Goal: Task Accomplishment & Management: Use online tool/utility

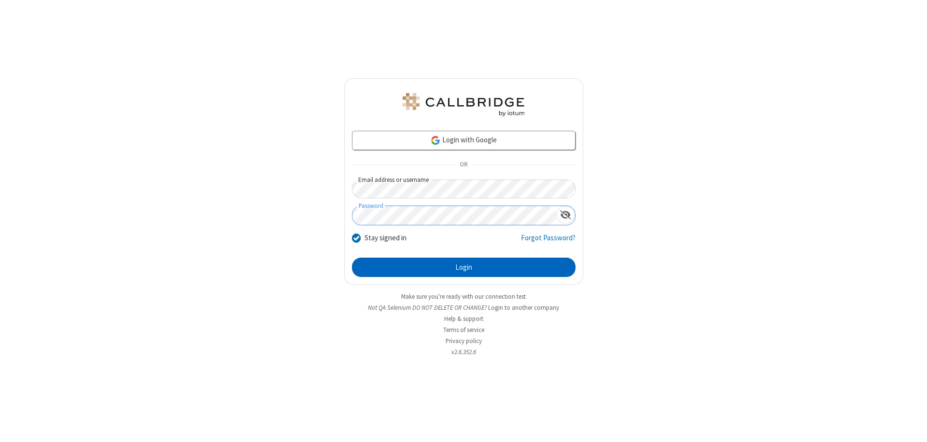
click at [464, 268] on button "Login" at bounding box center [464, 267] width 224 height 19
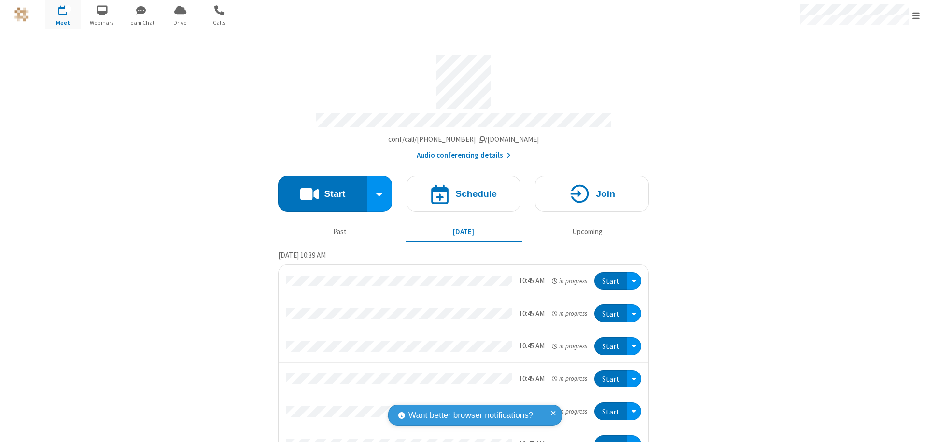
click at [319, 189] on button "Start" at bounding box center [322, 194] width 89 height 36
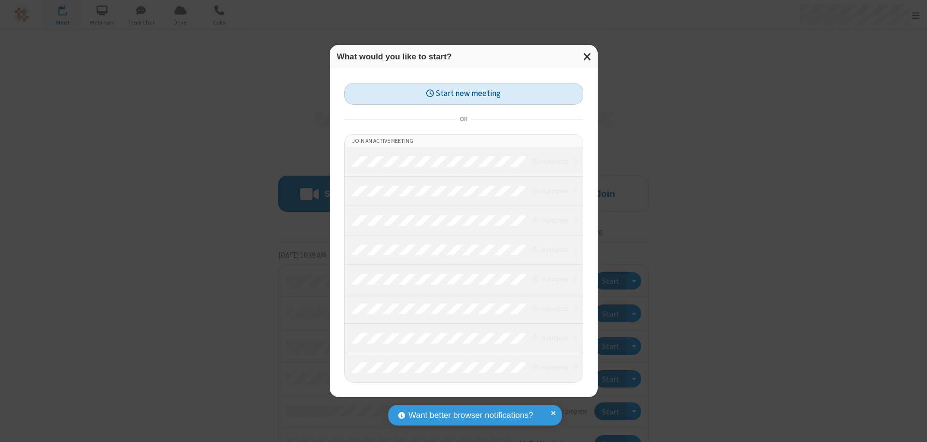
click at [464, 94] on button "Start new meeting" at bounding box center [463, 94] width 239 height 22
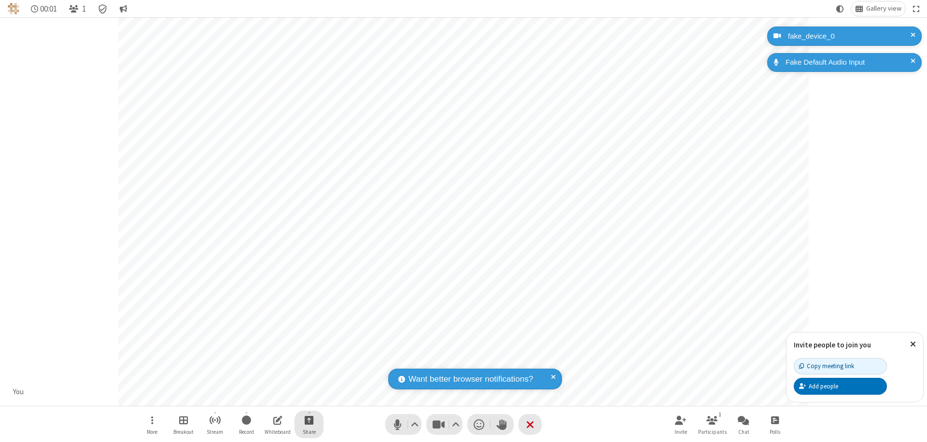
click at [309, 420] on span "Start sharing" at bounding box center [309, 420] width 9 height 12
click at [270, 397] on span "Share my screen" at bounding box center [270, 398] width 11 height 8
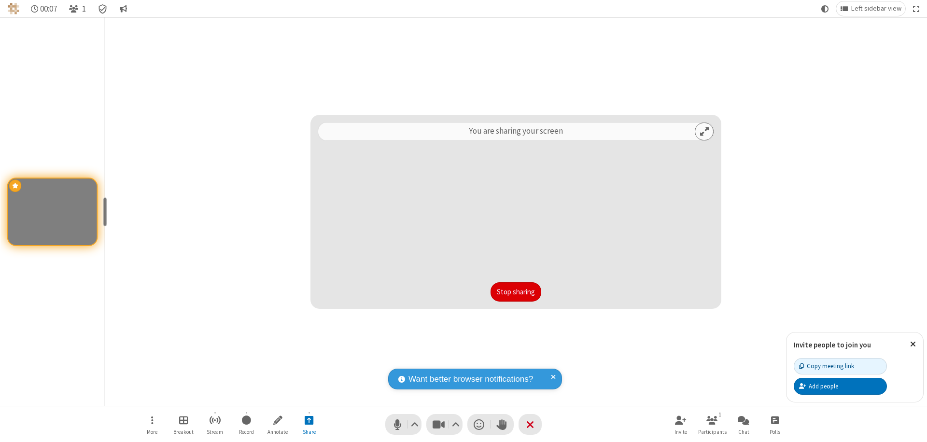
click at [516, 292] on button "Stop sharing" at bounding box center [516, 292] width 51 height 19
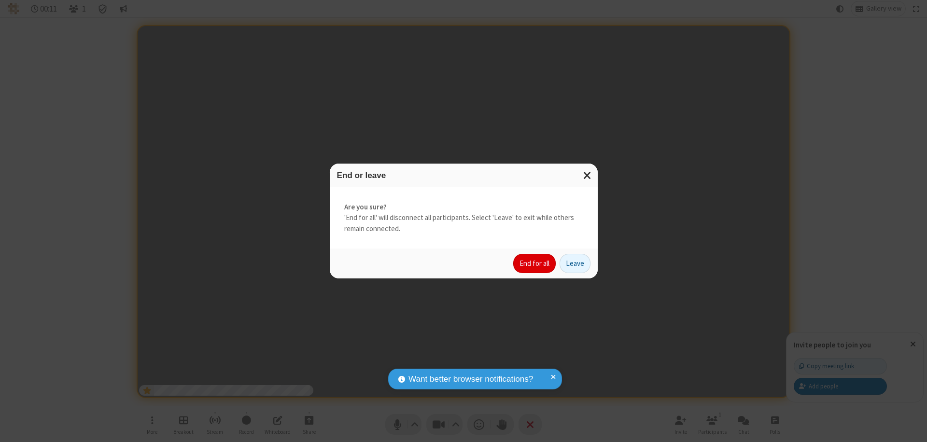
click at [535, 264] on button "End for all" at bounding box center [534, 263] width 43 height 19
